Goal: Obtain resource: Obtain resource

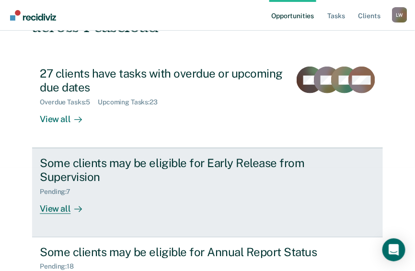
scroll to position [115, 0]
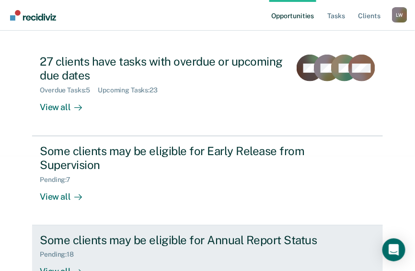
click at [68, 251] on div "Pending : 18" at bounding box center [61, 255] width 42 height 8
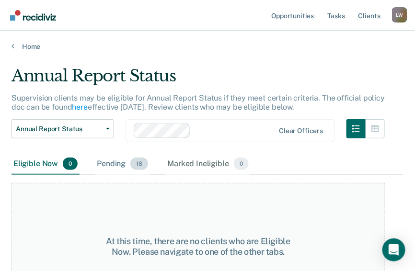
click at [141, 165] on span "18" at bounding box center [139, 164] width 18 height 12
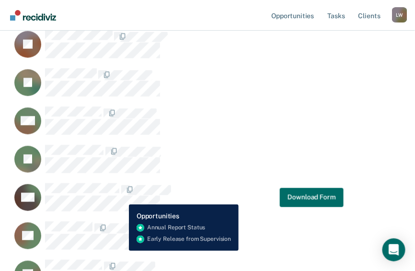
scroll to position [306, 0]
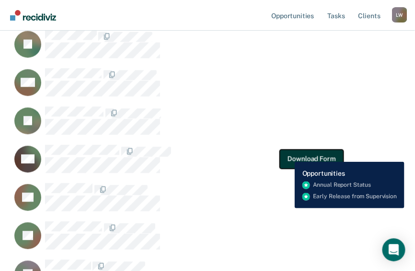
click at [287, 155] on button "Download Form" at bounding box center [311, 158] width 63 height 19
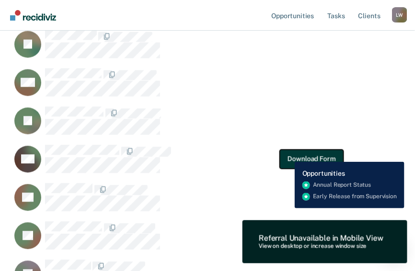
click at [287, 155] on button "Download Form" at bounding box center [311, 158] width 63 height 19
click at [288, 155] on button "Download Form" at bounding box center [311, 158] width 63 height 19
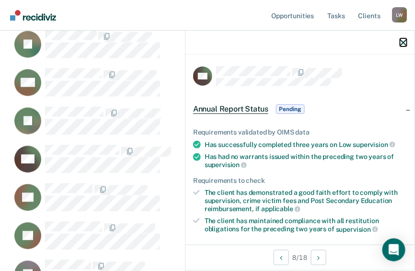
click at [402, 41] on icon "button" at bounding box center [403, 42] width 7 height 7
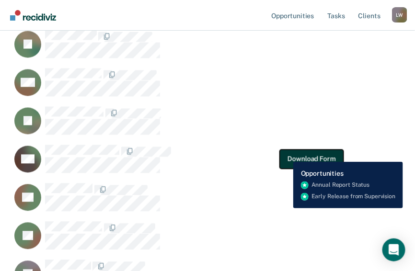
click at [286, 155] on button "Download Form" at bounding box center [311, 158] width 63 height 19
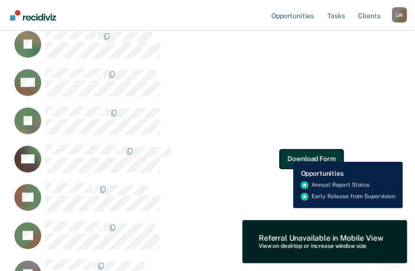
click at [286, 155] on button "Download Form" at bounding box center [311, 158] width 63 height 19
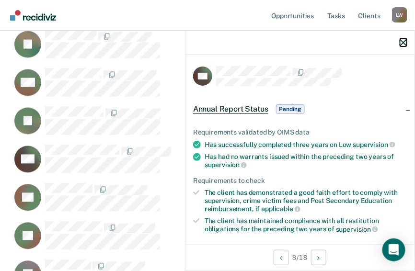
click at [402, 42] on icon "button" at bounding box center [403, 42] width 7 height 7
click at [404, 43] on icon "button" at bounding box center [403, 42] width 7 height 7
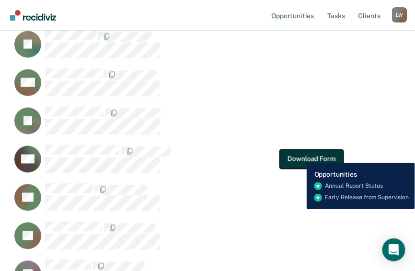
click at [299, 156] on button "Download Form" at bounding box center [311, 158] width 63 height 19
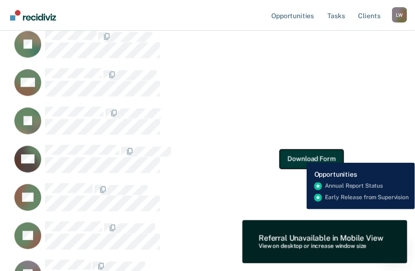
click at [299, 156] on button "Download Form" at bounding box center [311, 158] width 63 height 19
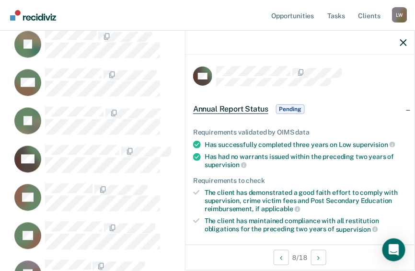
click at [288, 110] on span "Pending" at bounding box center [290, 109] width 29 height 10
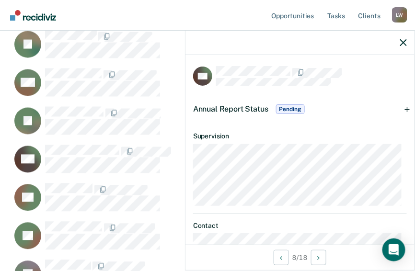
click at [292, 110] on span "Pending" at bounding box center [290, 109] width 29 height 10
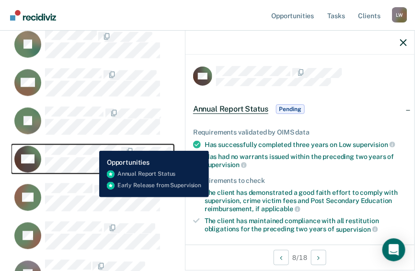
click at [92, 145] on button "CH" at bounding box center [92, 159] width 162 height 29
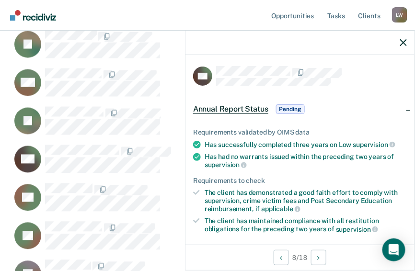
click at [245, 110] on span "Annual Report Status" at bounding box center [230, 109] width 75 height 10
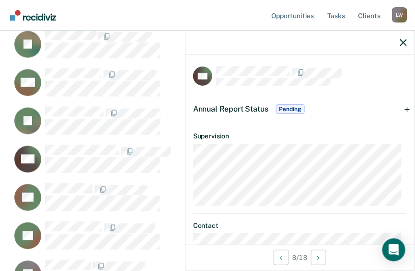
click at [291, 108] on span "Pending" at bounding box center [290, 109] width 29 height 10
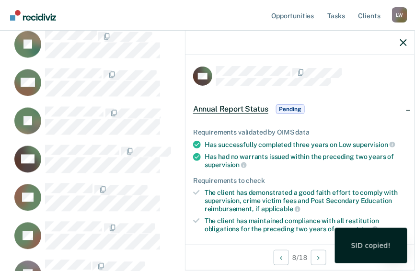
click at [375, 243] on div "SID copied!" at bounding box center [371, 245] width 40 height 9
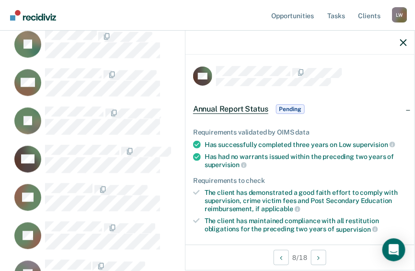
click at [292, 107] on span "Pending" at bounding box center [290, 109] width 29 height 10
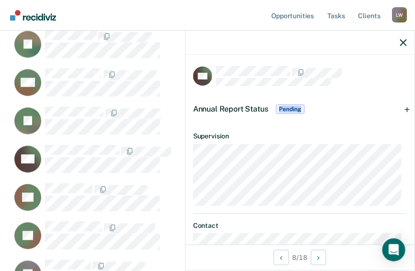
click at [292, 107] on span "Pending" at bounding box center [290, 109] width 29 height 10
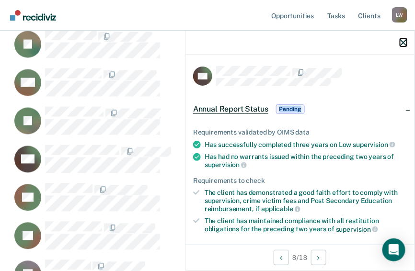
drag, startPoint x: 292, startPoint y: 107, endPoint x: 403, endPoint y: 41, distance: 129.5
click at [403, 41] on icon "button" at bounding box center [403, 42] width 7 height 7
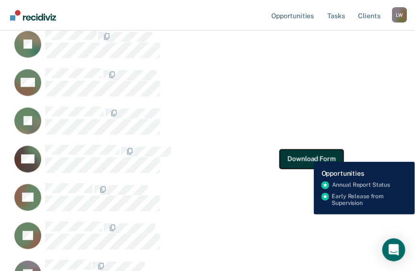
click at [306, 155] on button "Download Form" at bounding box center [311, 158] width 63 height 19
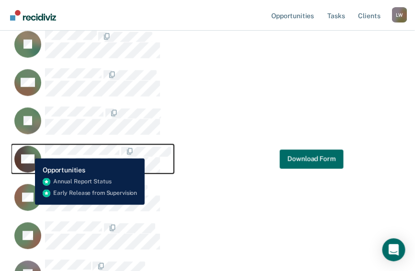
click at [28, 151] on icon "CaseloadOpportunityCell-01131234" at bounding box center [40, 158] width 35 height 42
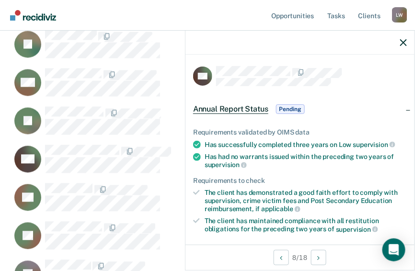
scroll to position [167, 0]
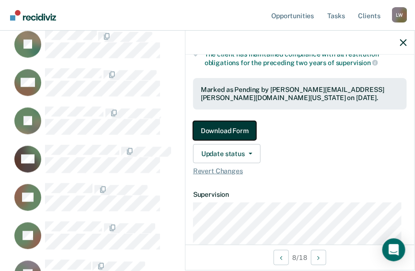
click at [233, 127] on button "Download Form" at bounding box center [224, 130] width 63 height 19
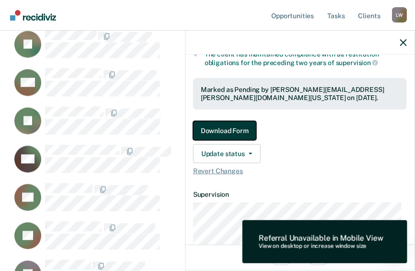
click at [233, 127] on button "Download Form" at bounding box center [224, 130] width 63 height 19
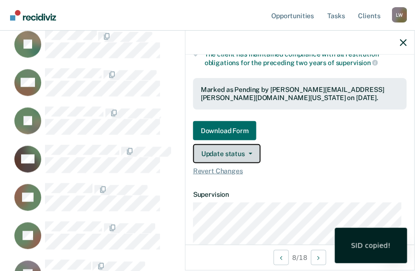
click at [229, 147] on button "Update status" at bounding box center [227, 153] width 68 height 19
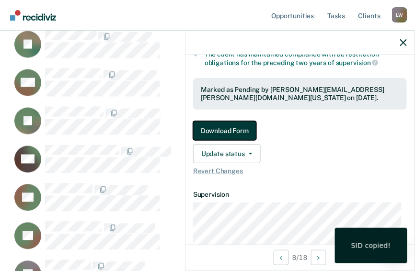
click at [234, 134] on button "Download Form" at bounding box center [224, 130] width 63 height 19
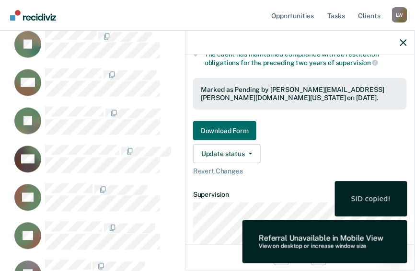
click at [382, 204] on div "SID copied!" at bounding box center [371, 198] width 72 height 35
click at [382, 200] on div "SID copied!" at bounding box center [371, 198] width 40 height 9
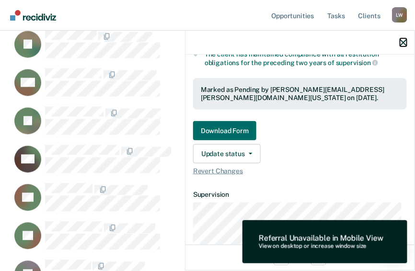
click at [403, 42] on icon "button" at bounding box center [403, 42] width 7 height 7
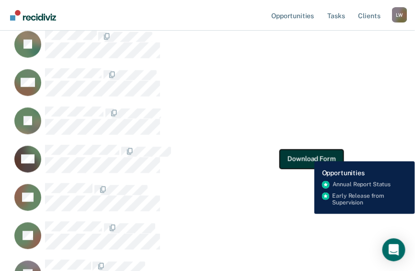
click at [307, 154] on button "Download Form" at bounding box center [311, 158] width 63 height 19
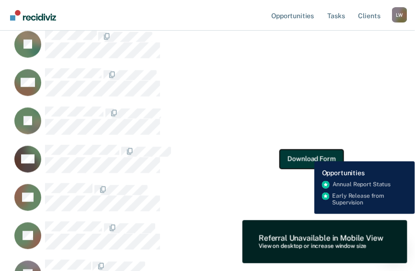
click at [307, 154] on button "Download Form" at bounding box center [311, 158] width 63 height 19
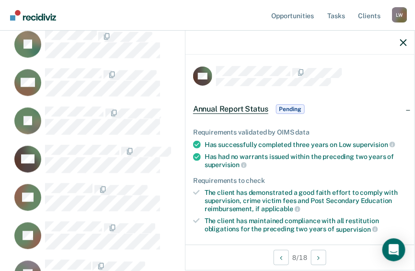
click at [238, 109] on span "Annual Report Status" at bounding box center [230, 109] width 75 height 10
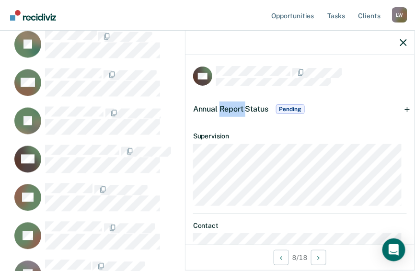
click at [238, 109] on span "Annual Report Status" at bounding box center [230, 108] width 75 height 9
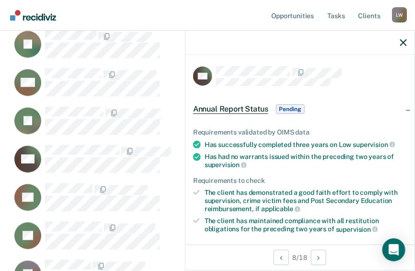
drag, startPoint x: 238, startPoint y: 109, endPoint x: 297, endPoint y: 110, distance: 58.9
click at [297, 110] on span "Pending" at bounding box center [290, 109] width 29 height 10
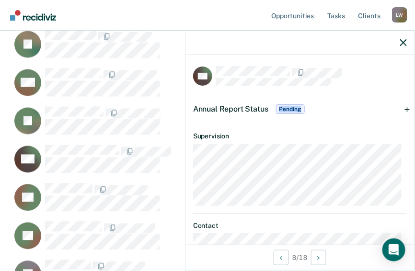
click at [297, 110] on span "Pending" at bounding box center [290, 109] width 29 height 10
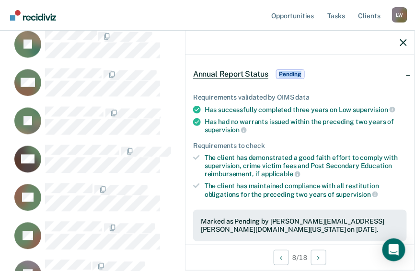
scroll to position [77, 0]
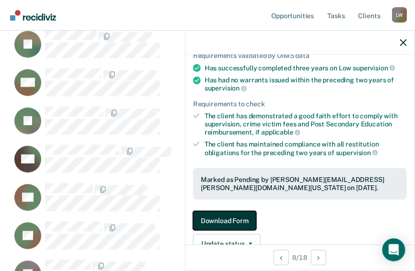
click at [226, 214] on button "Download Form" at bounding box center [224, 220] width 63 height 19
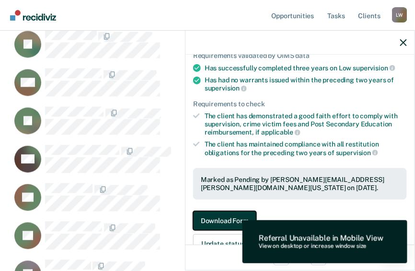
click at [225, 214] on button "Download Form" at bounding box center [224, 220] width 63 height 19
drag, startPoint x: 225, startPoint y: 214, endPoint x: 216, endPoint y: 214, distance: 8.6
click at [216, 214] on button "Download Form" at bounding box center [224, 220] width 63 height 19
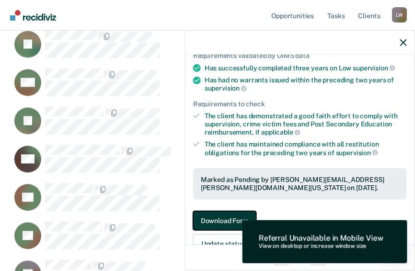
click at [218, 215] on button "Download Form" at bounding box center [224, 220] width 63 height 19
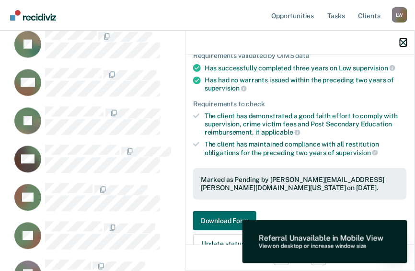
click at [402, 43] on icon "button" at bounding box center [403, 42] width 7 height 7
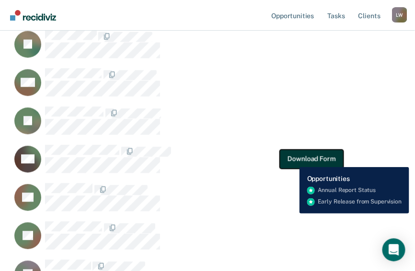
click at [292, 160] on button "Download Form" at bounding box center [311, 158] width 63 height 19
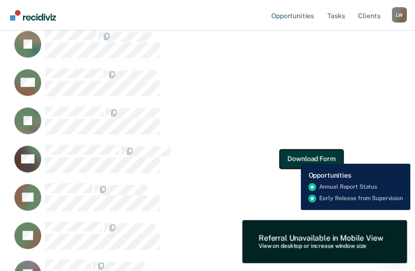
click at [294, 157] on button "Download Form" at bounding box center [311, 158] width 63 height 19
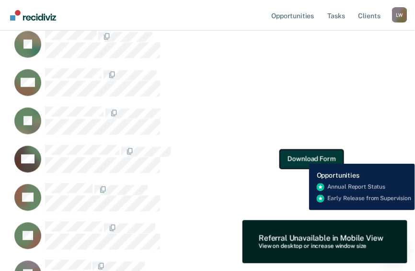
click at [302, 157] on button "Download Form" at bounding box center [311, 158] width 63 height 19
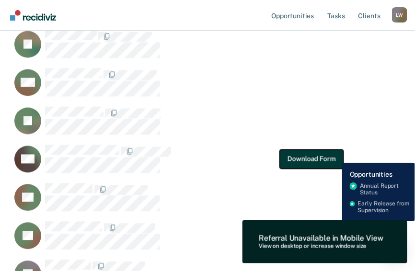
click at [335, 156] on button "Download Form" at bounding box center [311, 158] width 63 height 19
click at [335, 155] on button "Download Form" at bounding box center [311, 158] width 63 height 19
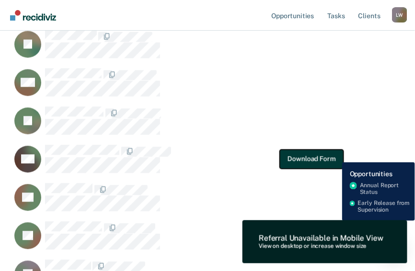
click at [335, 155] on button "Download Form" at bounding box center [311, 158] width 63 height 19
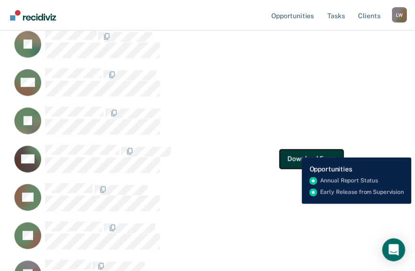
click at [294, 150] on button "Download Form" at bounding box center [311, 158] width 63 height 19
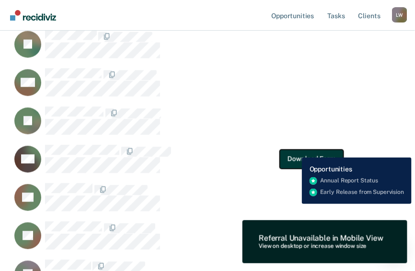
click at [294, 150] on button "Download Form" at bounding box center [311, 158] width 63 height 19
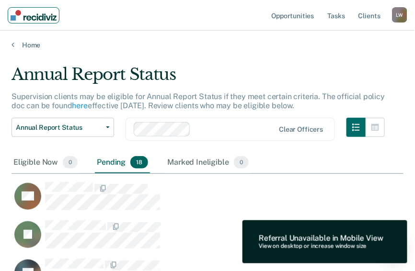
scroll to position [0, 0]
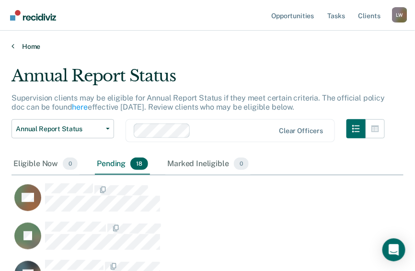
click at [13, 46] on icon at bounding box center [12, 46] width 3 height 8
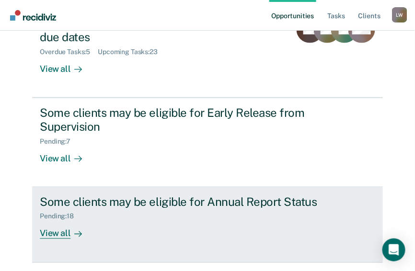
scroll to position [162, 0]
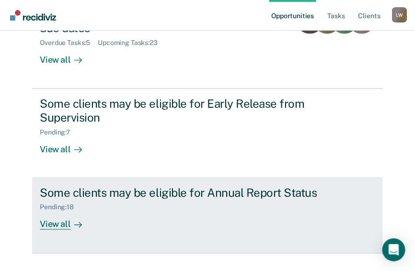
click at [81, 212] on div "View all" at bounding box center [67, 221] width 54 height 19
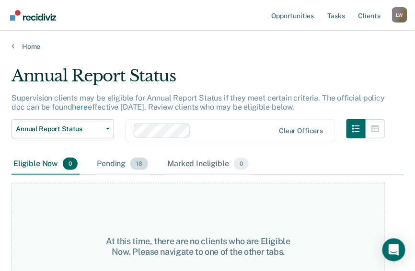
click at [116, 164] on div "Pending 18" at bounding box center [122, 164] width 55 height 21
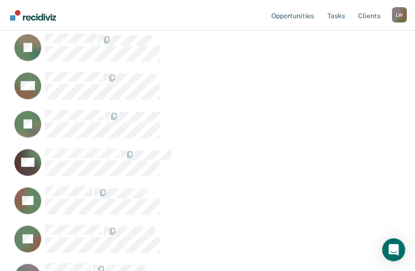
scroll to position [306, 0]
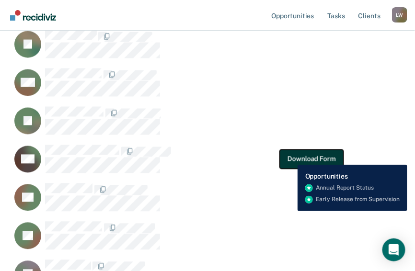
click at [290, 158] on button "Download Form" at bounding box center [311, 158] width 63 height 19
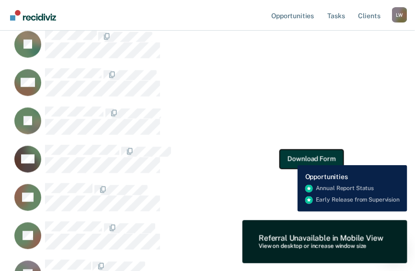
click at [290, 158] on button "Download Form" at bounding box center [311, 158] width 63 height 19
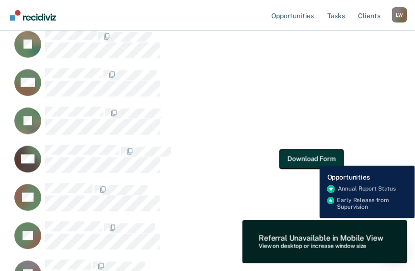
click at [313, 158] on button "Download Form" at bounding box center [311, 158] width 63 height 19
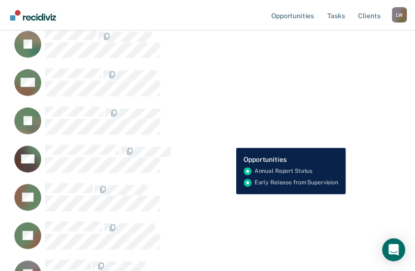
click at [303, 156] on button "Download Form" at bounding box center [311, 158] width 63 height 19
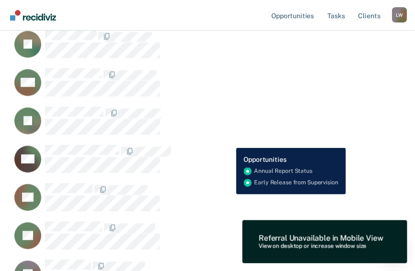
click at [303, 156] on button "Download Form" at bounding box center [311, 158] width 63 height 19
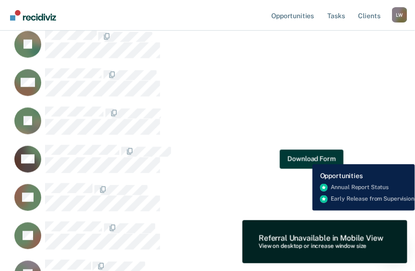
scroll to position [322, 0]
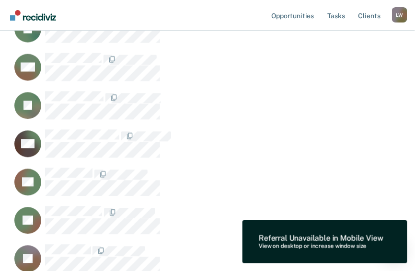
click at [277, 242] on div "Referral Unavailable in Mobile View View on desktop or increase window size" at bounding box center [321, 242] width 124 height 16
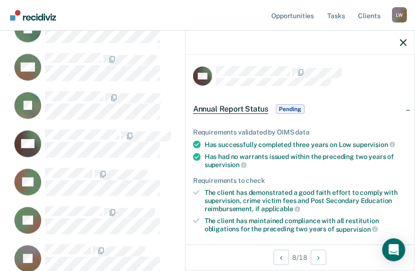
scroll to position [167, 0]
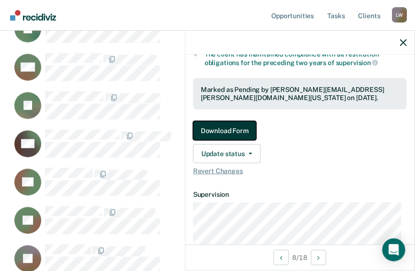
click at [230, 127] on button "Download Form" at bounding box center [224, 130] width 63 height 19
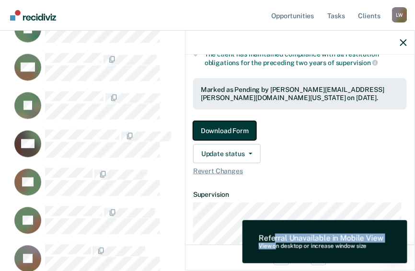
click at [230, 127] on button "Download Form" at bounding box center [224, 130] width 63 height 19
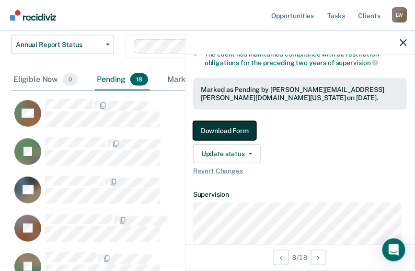
click at [234, 127] on button "Download Form" at bounding box center [224, 130] width 63 height 19
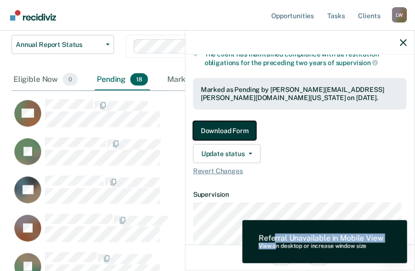
click at [234, 126] on button "Download Form" at bounding box center [224, 130] width 63 height 19
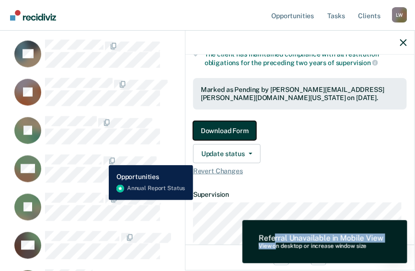
scroll to position [237, 0]
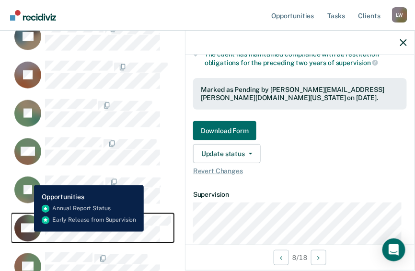
click at [27, 232] on rect "CaseloadOpportunityCell-01131234" at bounding box center [27, 228] width 27 height 27
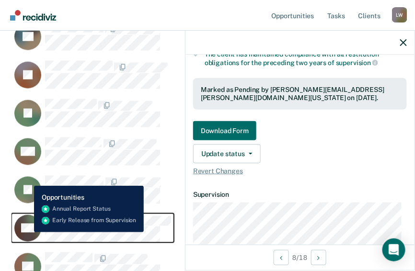
click at [27, 232] on rect "CaseloadOpportunityCell-01131234" at bounding box center [27, 228] width 27 height 27
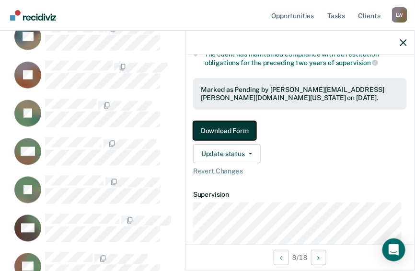
click at [235, 126] on button "Download Form" at bounding box center [224, 130] width 63 height 19
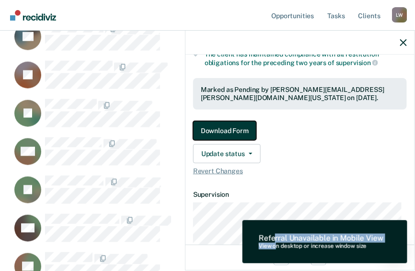
click at [235, 126] on button "Download Form" at bounding box center [224, 130] width 63 height 19
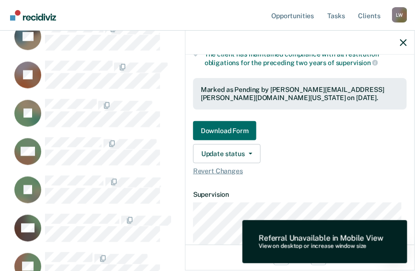
drag, startPoint x: 235, startPoint y: 126, endPoint x: 319, endPoint y: 149, distance: 87.3
click at [319, 149] on div "Update status Revert from Pending Mark Ineligible" at bounding box center [300, 153] width 214 height 19
click at [218, 253] on div "8 / 18" at bounding box center [299, 257] width 229 height 25
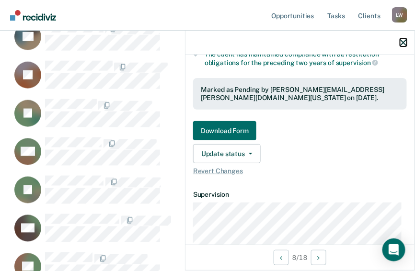
click at [405, 39] on icon "button" at bounding box center [403, 42] width 7 height 7
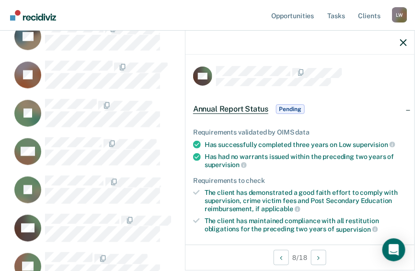
click at [223, 107] on span "Annual Report Status" at bounding box center [230, 109] width 75 height 10
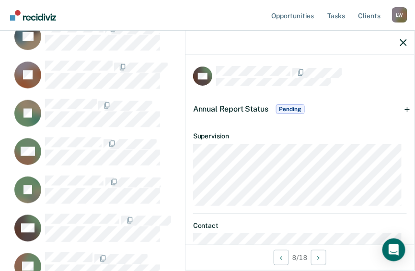
click at [223, 107] on span "Annual Report Status" at bounding box center [230, 108] width 75 height 9
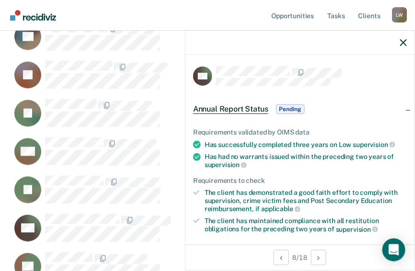
click at [291, 110] on span "Pending" at bounding box center [290, 109] width 29 height 10
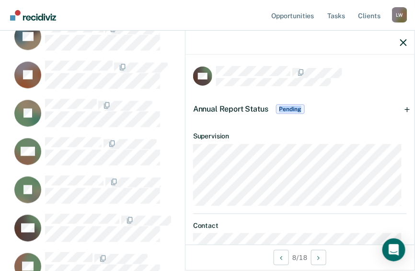
click at [291, 110] on span "Pending" at bounding box center [290, 109] width 29 height 10
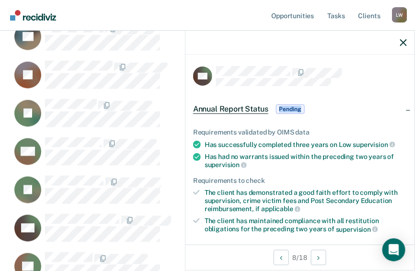
click at [291, 110] on span "Pending" at bounding box center [290, 109] width 29 height 10
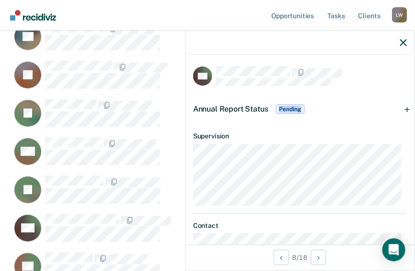
scroll to position [45, 0]
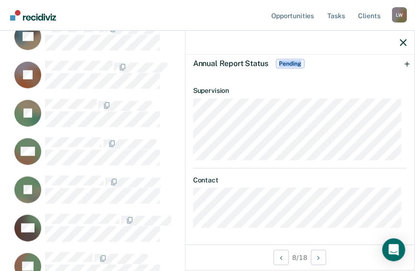
click at [290, 63] on span "Pending" at bounding box center [290, 64] width 29 height 10
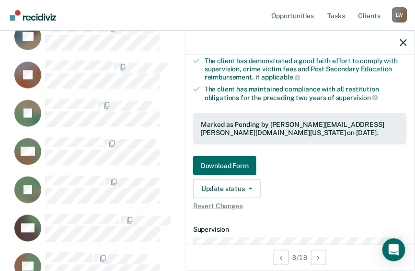
scroll to position [160, 0]
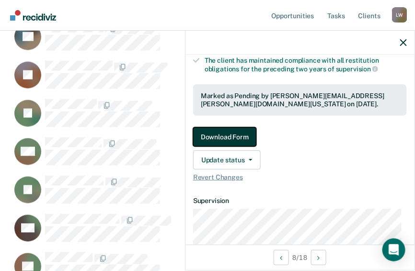
click at [215, 132] on button "Download Form" at bounding box center [224, 136] width 63 height 19
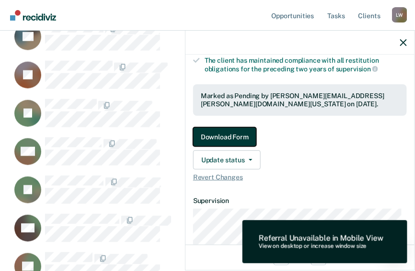
click at [215, 132] on button "Download Form" at bounding box center [224, 136] width 63 height 19
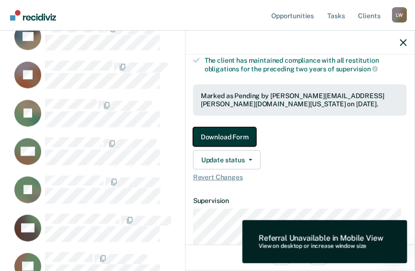
click at [215, 132] on button "Download Form" at bounding box center [224, 136] width 63 height 19
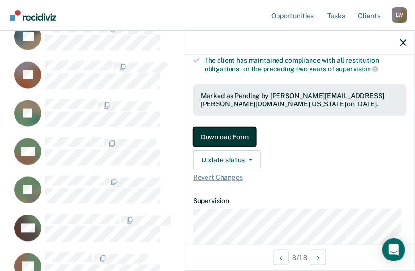
click at [248, 132] on button "Download Form" at bounding box center [224, 136] width 63 height 19
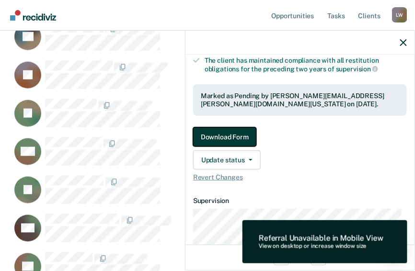
click at [248, 132] on button "Download Form" at bounding box center [224, 136] width 63 height 19
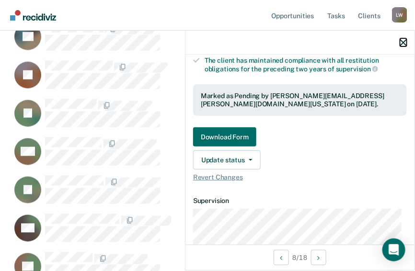
click at [403, 45] on icon "button" at bounding box center [403, 42] width 7 height 7
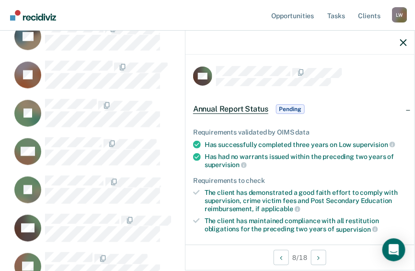
click at [233, 108] on span "Annual Report Status" at bounding box center [230, 109] width 75 height 10
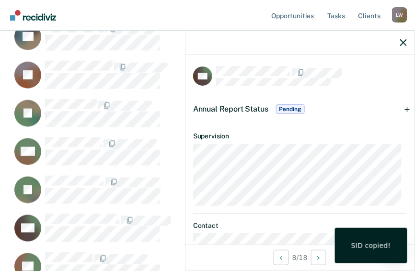
click at [374, 243] on div "SID copied!" at bounding box center [371, 245] width 40 height 9
click at [291, 107] on span "Pending" at bounding box center [290, 109] width 29 height 10
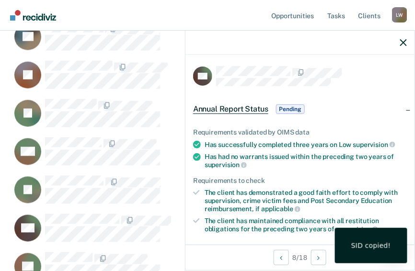
click at [292, 111] on span "Pending" at bounding box center [290, 109] width 29 height 10
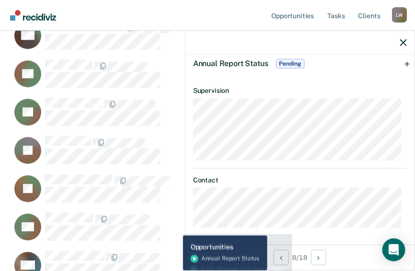
scroll to position [324, 0]
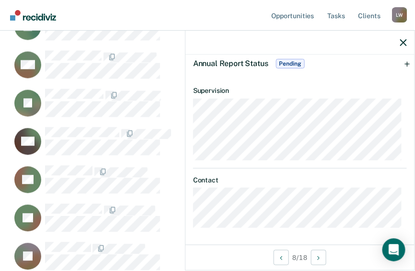
click at [294, 63] on span "Pending" at bounding box center [290, 64] width 29 height 10
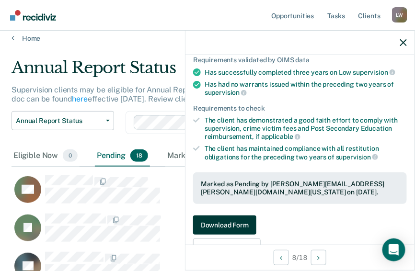
scroll to position [84, 0]
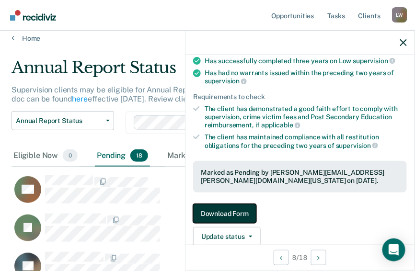
click at [233, 207] on button "Download Form" at bounding box center [224, 213] width 63 height 19
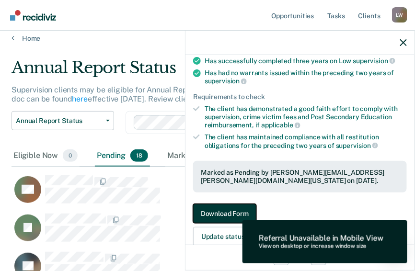
click at [233, 207] on button "Download Form" at bounding box center [224, 213] width 63 height 19
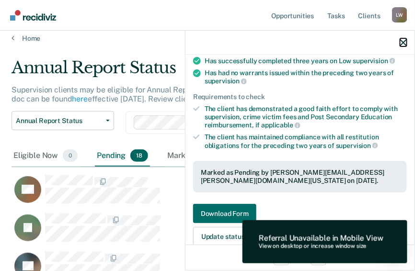
click at [404, 42] on icon "button" at bounding box center [403, 42] width 7 height 7
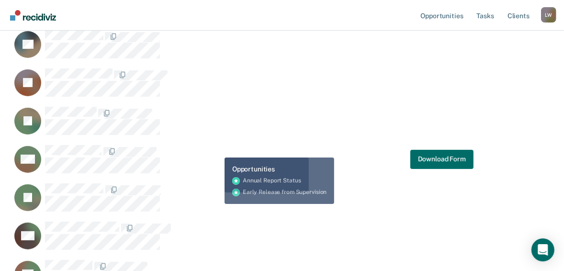
scroll to position [268, 0]
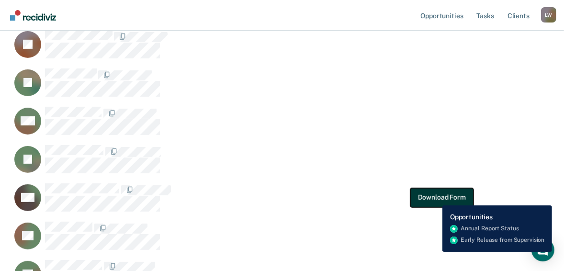
click at [420, 198] on button "Download Form" at bounding box center [441, 197] width 63 height 19
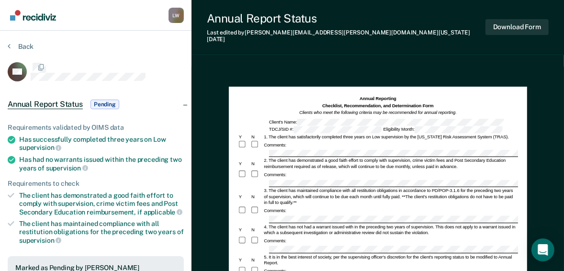
click at [420, 198] on form "Annual Reporting Checklist, Recommendation, and Determination Form Clients who …" at bounding box center [378, 273] width 280 height 357
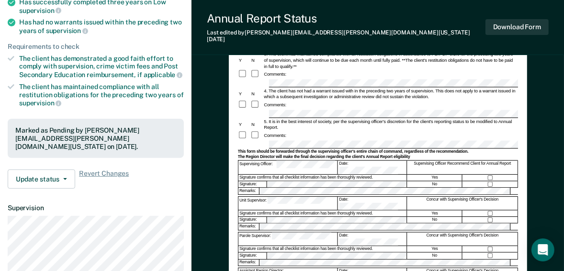
scroll to position [153, 0]
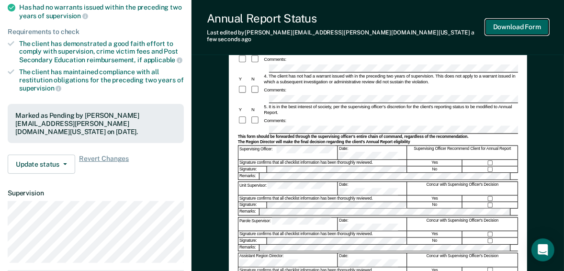
click at [420, 23] on button "Download Form" at bounding box center [517, 27] width 63 height 16
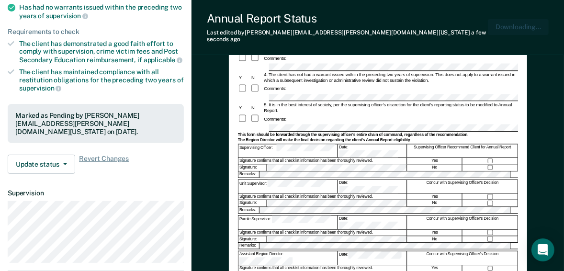
scroll to position [0, 0]
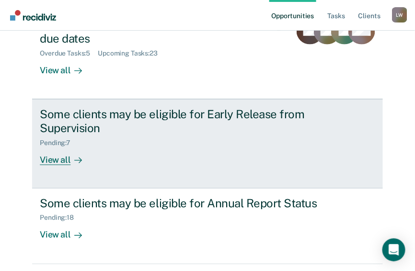
scroll to position [153, 0]
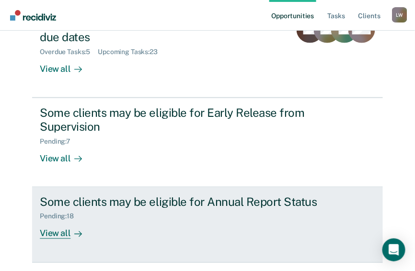
click at [65, 221] on div "View all" at bounding box center [67, 230] width 54 height 19
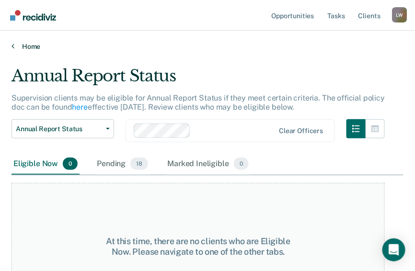
click at [11, 44] on icon at bounding box center [12, 46] width 3 height 8
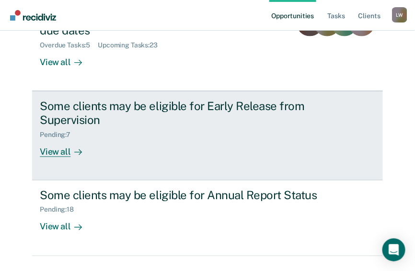
scroll to position [162, 0]
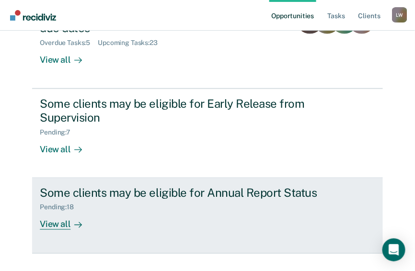
click at [75, 225] on icon at bounding box center [78, 225] width 7 height 0
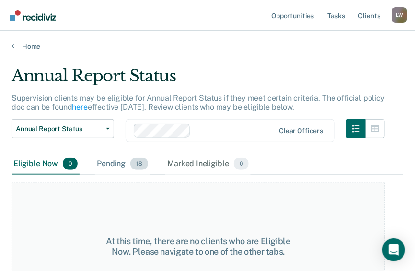
click at [112, 162] on div "Pending 18" at bounding box center [122, 164] width 55 height 21
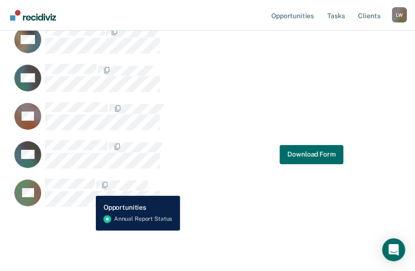
scroll to position [669, 0]
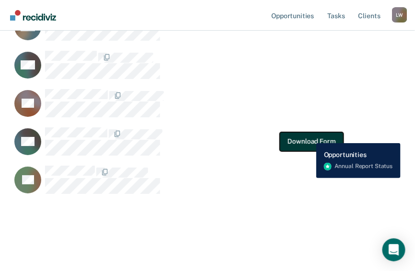
click at [309, 136] on button "Download Form" at bounding box center [311, 141] width 63 height 19
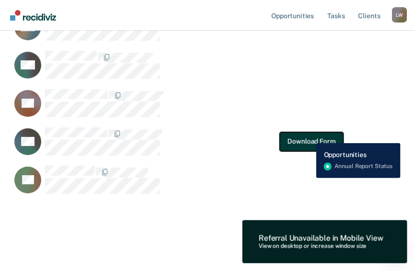
click at [309, 136] on button "Download Form" at bounding box center [311, 141] width 63 height 19
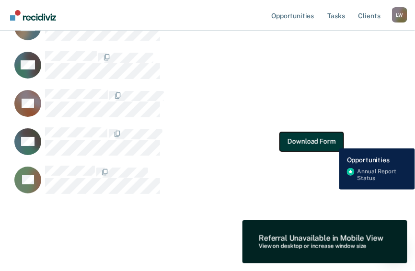
click at [332, 141] on button "Download Form" at bounding box center [311, 141] width 63 height 19
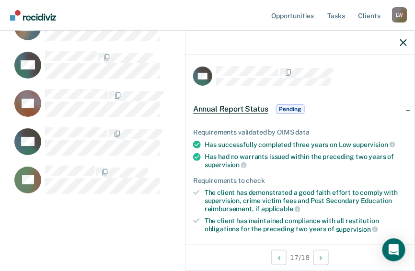
click at [291, 110] on span "Pending" at bounding box center [290, 109] width 29 height 10
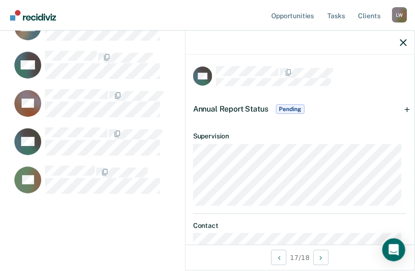
click at [291, 110] on span "Pending" at bounding box center [290, 109] width 29 height 10
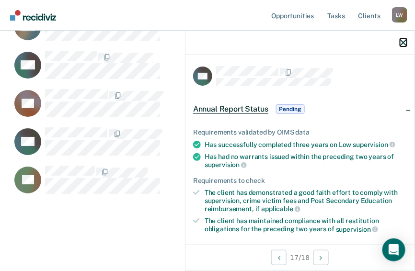
click at [404, 40] on icon "button" at bounding box center [403, 42] width 7 height 7
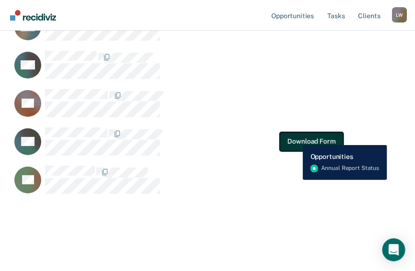
click at [295, 137] on button "Download Form" at bounding box center [311, 141] width 63 height 19
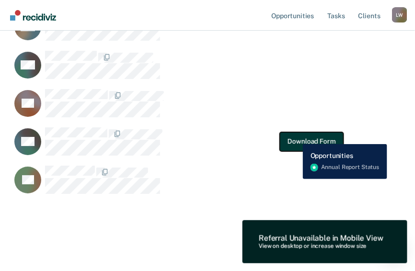
click at [295, 137] on button "Download Form" at bounding box center [311, 141] width 63 height 19
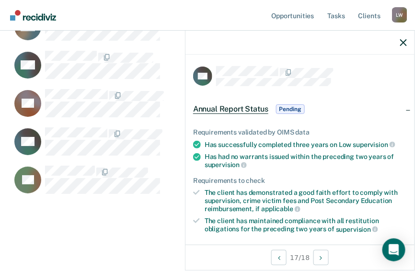
scroll to position [167, 0]
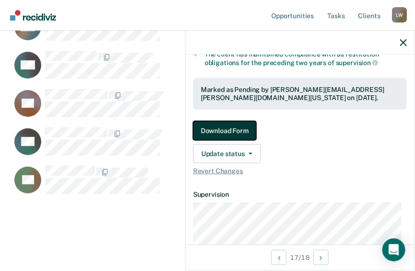
click at [237, 125] on button "Download Form" at bounding box center [224, 130] width 63 height 19
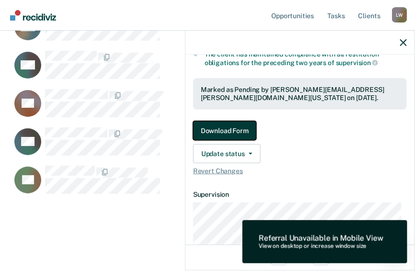
click at [228, 128] on button "Download Form" at bounding box center [224, 130] width 63 height 19
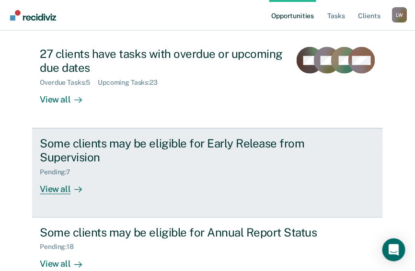
scroll to position [124, 0]
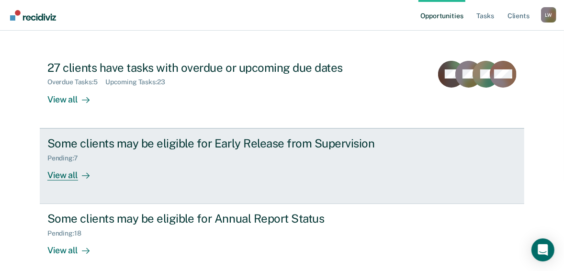
scroll to position [97, 0]
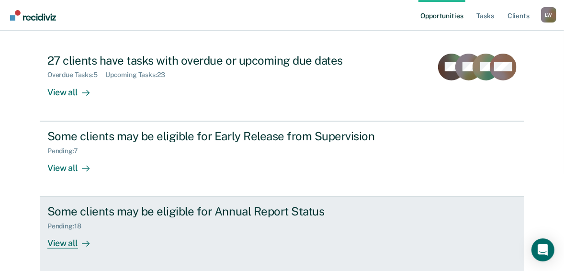
click at [58, 226] on div "Pending : 18" at bounding box center [68, 226] width 42 height 8
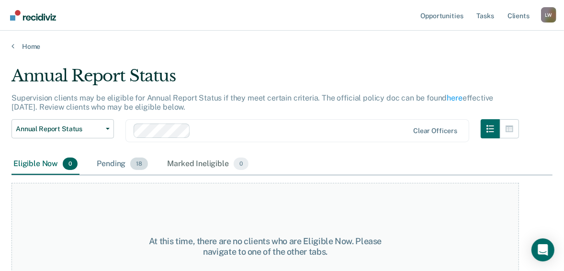
click at [138, 165] on span "18" at bounding box center [139, 164] width 18 height 12
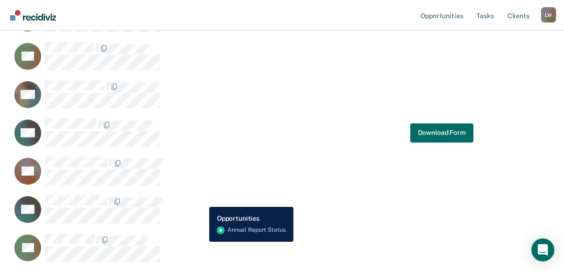
scroll to position [613, 0]
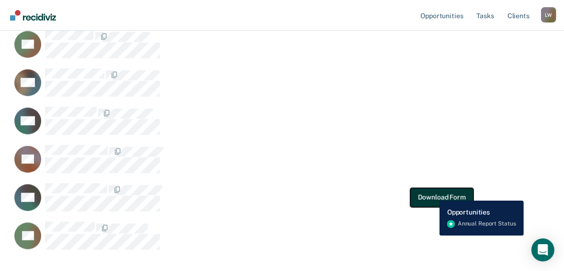
click at [432, 193] on button "Download Form" at bounding box center [441, 197] width 63 height 19
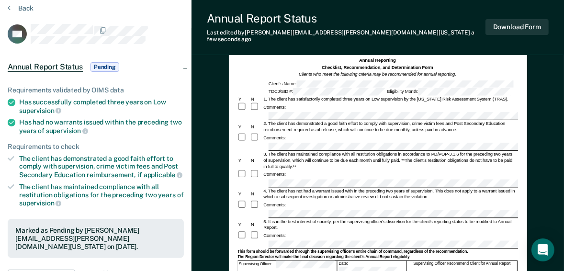
click at [287, 133] on div "Comments:" at bounding box center [377, 138] width 280 height 10
click at [288, 133] on div "Comments:" at bounding box center [377, 138] width 280 height 10
click at [521, 138] on div "Annual Reporting Checklist, Recommendation, and Determination Form Clients who …" at bounding box center [378, 242] width 298 height 389
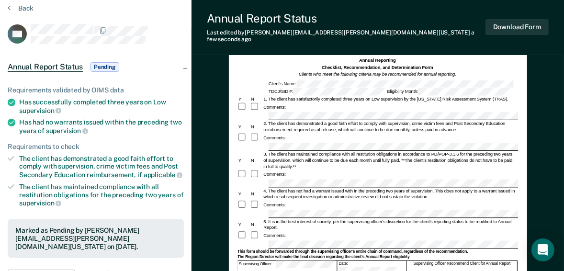
scroll to position [0, 0]
click at [284, 135] on div "Comments:" at bounding box center [274, 138] width 24 height 6
click at [288, 133] on div "Comments:" at bounding box center [377, 138] width 280 height 10
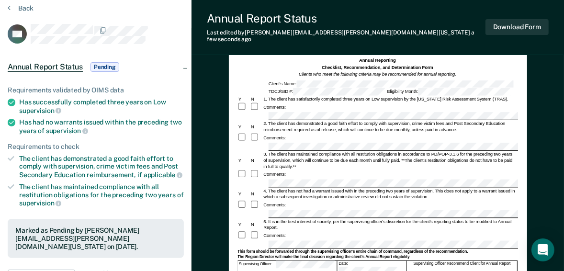
click at [288, 133] on div "Comments:" at bounding box center [377, 138] width 280 height 10
drag, startPoint x: 288, startPoint y: 128, endPoint x: 303, endPoint y: 128, distance: 14.4
click at [303, 133] on div "Comments:" at bounding box center [377, 138] width 280 height 10
click at [289, 133] on div "Comments:" at bounding box center [377, 138] width 280 height 10
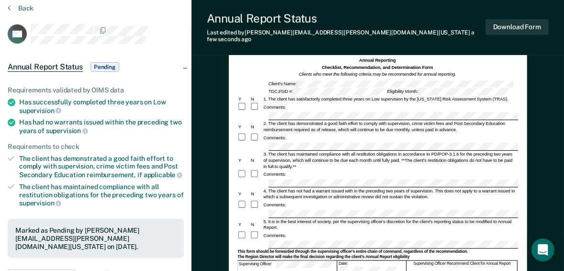
click at [289, 133] on div "Comments:" at bounding box center [377, 138] width 280 height 10
click at [288, 133] on div "Comments:" at bounding box center [377, 138] width 280 height 10
click at [289, 133] on div "Comments:" at bounding box center [377, 138] width 280 height 10
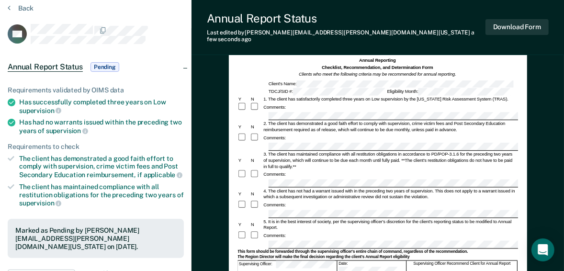
scroll to position [0, 18]
click at [523, 139] on div "Annual Reporting Checklist, Recommendation, and Determination Form Clients who …" at bounding box center [378, 242] width 298 height 389
click at [463, 121] on div "2. The client has demonstrated a good faith effort to comply with supervision, …" at bounding box center [389, 126] width 255 height 12
click at [456, 121] on div "2. The client has demonstrated a good faith effort to comply with supervision, …" at bounding box center [389, 126] width 255 height 12
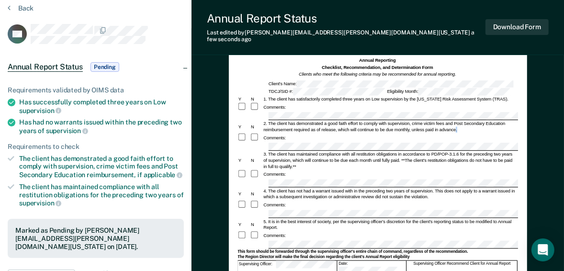
drag, startPoint x: 456, startPoint y: 121, endPoint x: 462, endPoint y: 120, distance: 6.4
click at [462, 120] on div "2. The client has demonstrated a good faith effort to comply with supervision, …" at bounding box center [389, 126] width 255 height 12
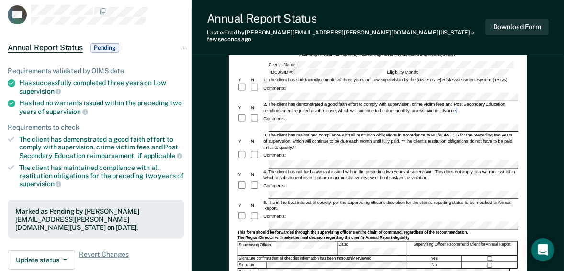
scroll to position [3, 0]
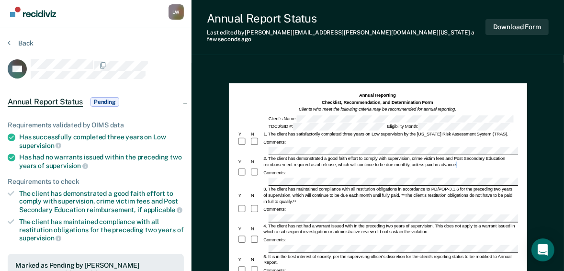
click at [464, 158] on div "2. The client has demonstrated a good faith effort to comply with supervision, …" at bounding box center [389, 161] width 255 height 12
click at [477, 168] on div "Comments:" at bounding box center [377, 173] width 280 height 10
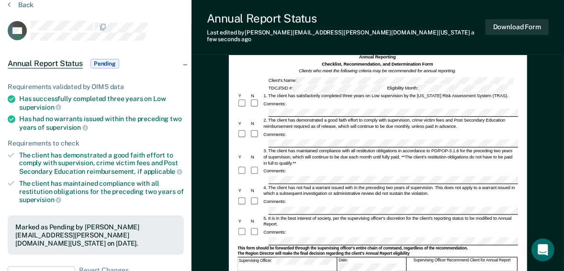
scroll to position [80, 0]
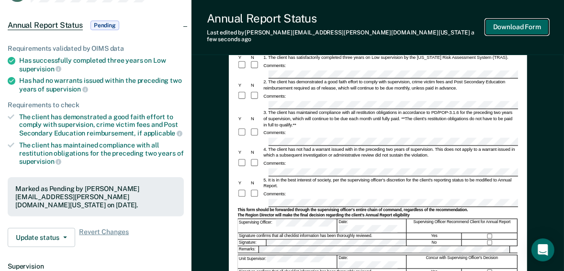
click at [521, 23] on button "Download Form" at bounding box center [517, 27] width 63 height 16
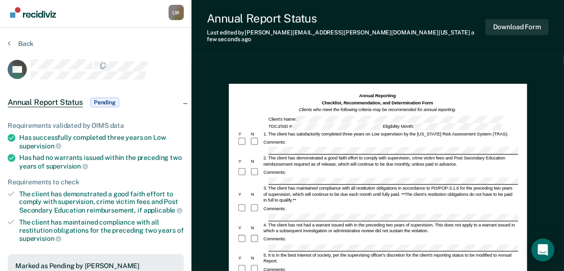
scroll to position [3, 0]
click at [102, 37] on section "Back DH Annual Report Status Pending Requirements validated by OIMS data Has su…" at bounding box center [96, 263] width 192 height 472
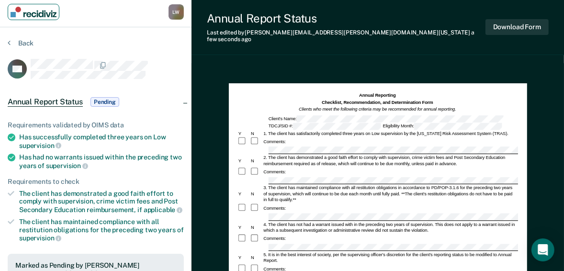
scroll to position [3, 0]
click at [14, 13] on img "Main navigation" at bounding box center [34, 12] width 46 height 11
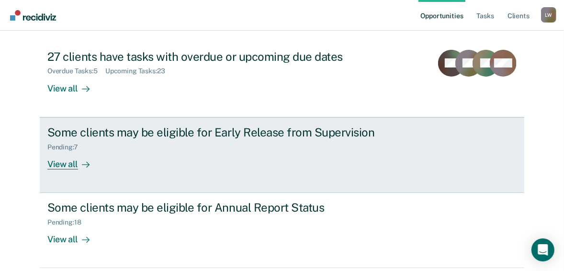
scroll to position [115, 0]
